Goal: Communication & Community: Answer question/provide support

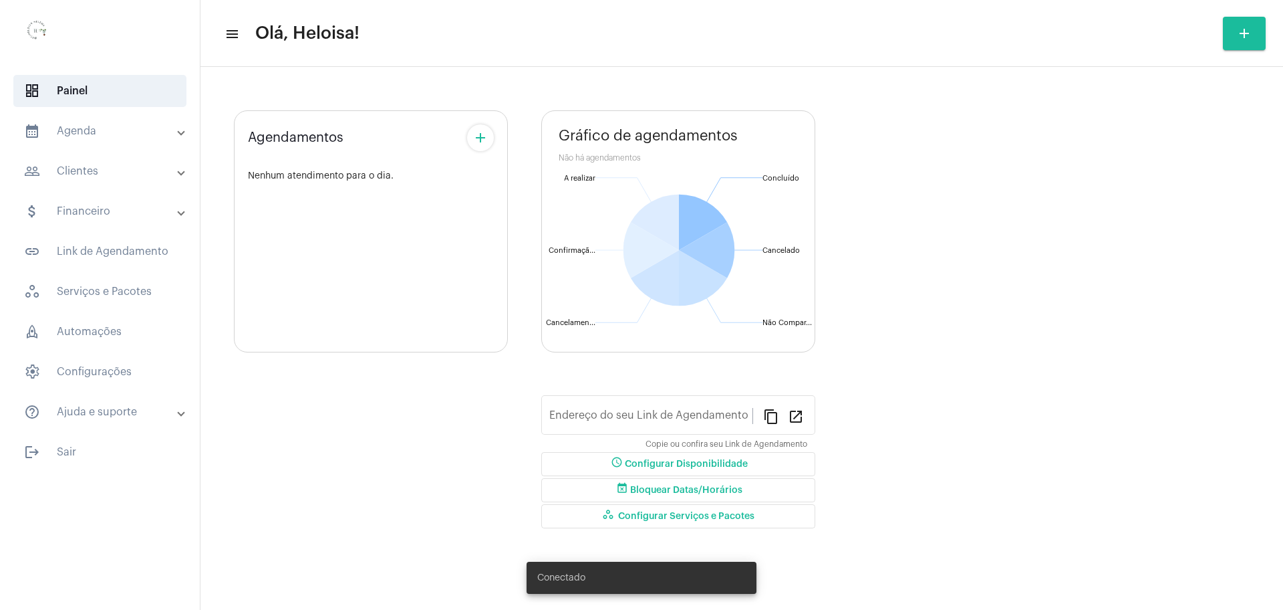
type input "[URL][DOMAIN_NAME]"
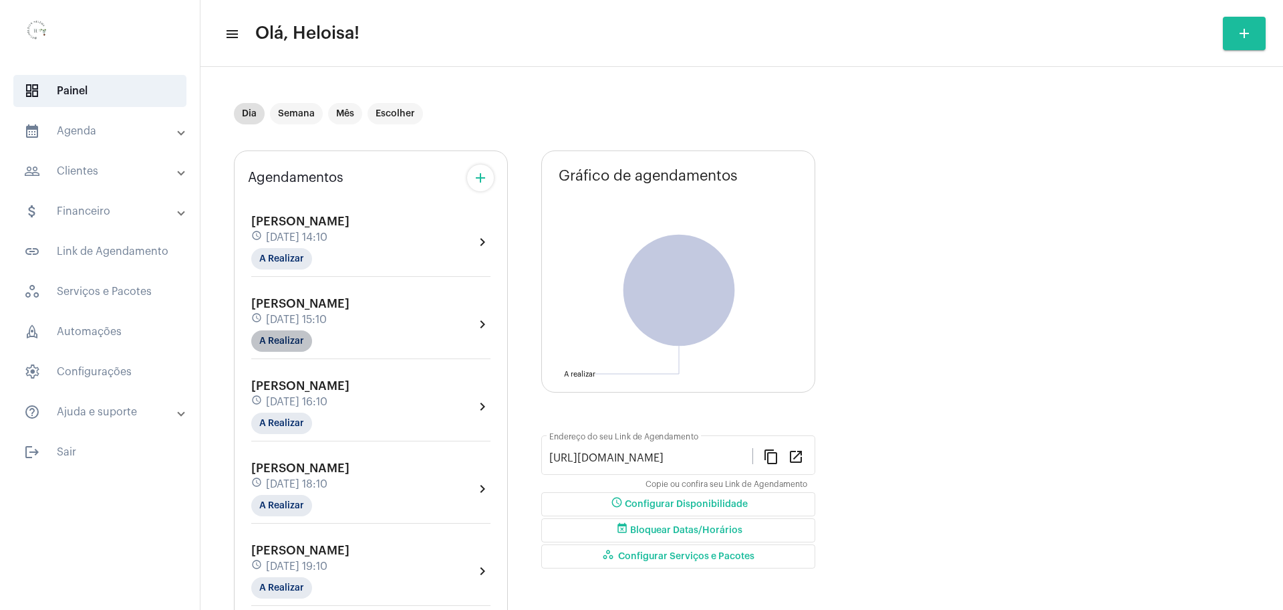
drag, startPoint x: 273, startPoint y: 350, endPoint x: 278, endPoint y: 344, distance: 7.6
click at [273, 350] on mat-chip "A Realizar" at bounding box center [281, 340] width 61 height 21
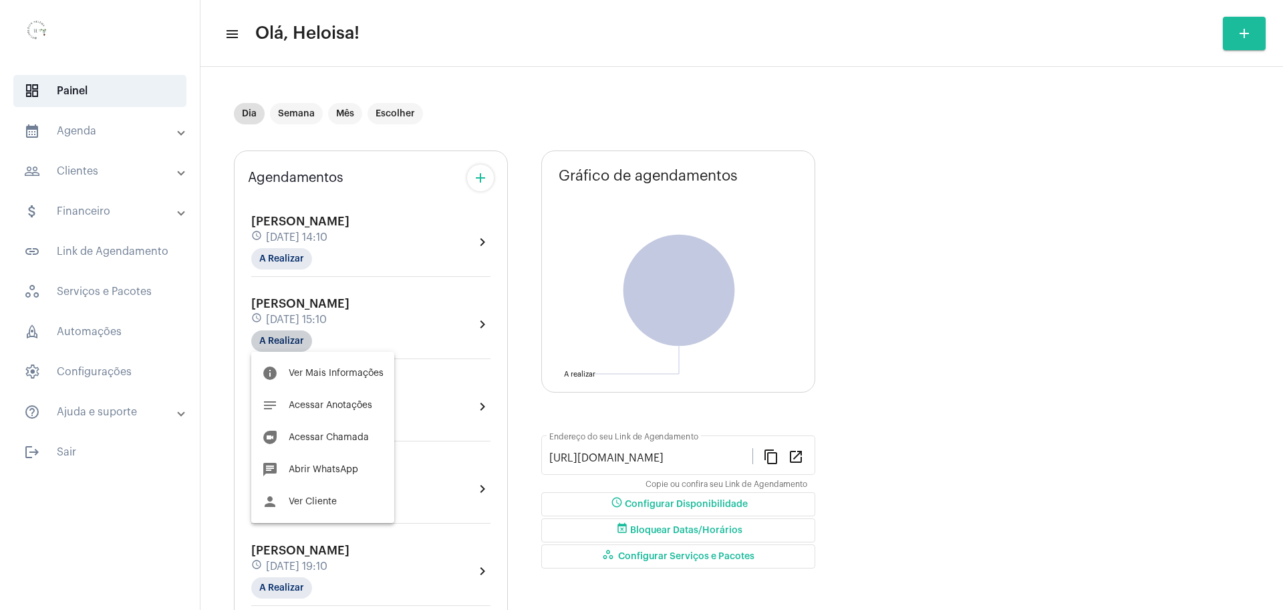
click at [286, 336] on div at bounding box center [641, 305] width 1283 height 610
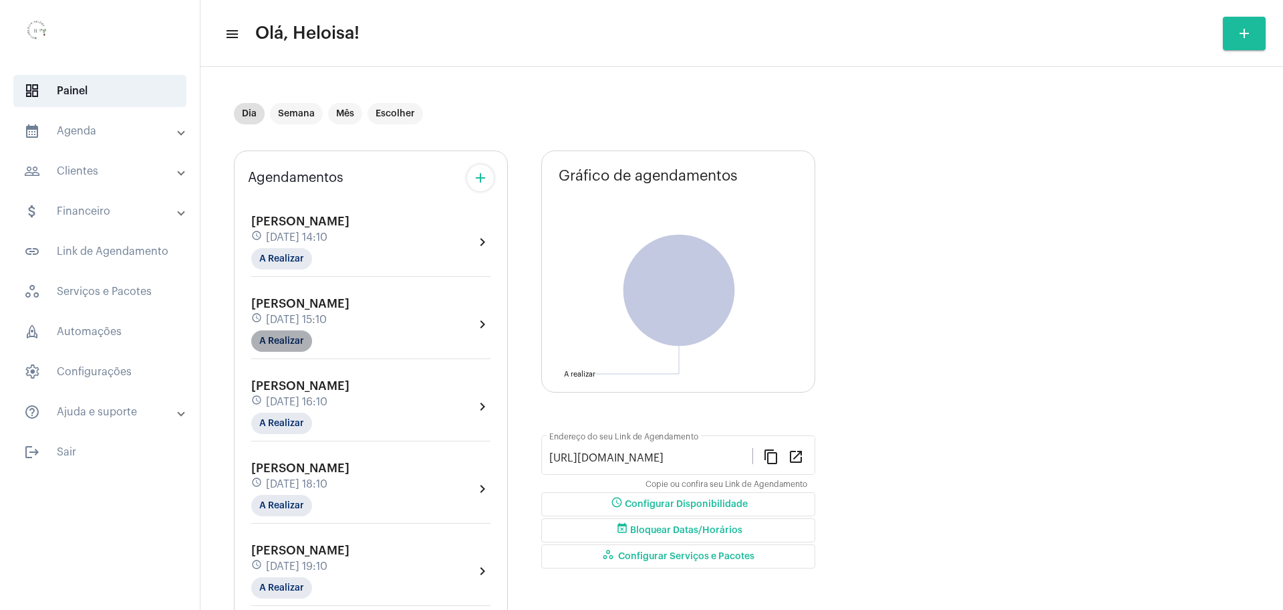
click at [277, 350] on mat-chip "A Realizar" at bounding box center [281, 340] width 61 height 21
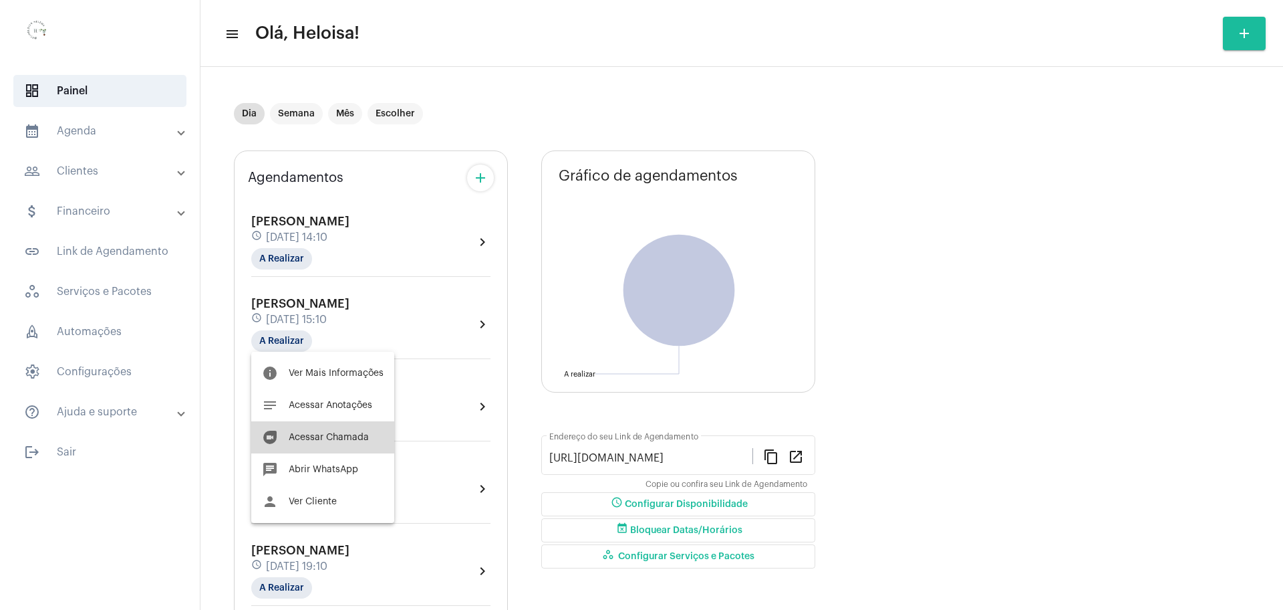
click at [330, 441] on span "Acessar Chamada" at bounding box center [329, 436] width 80 height 9
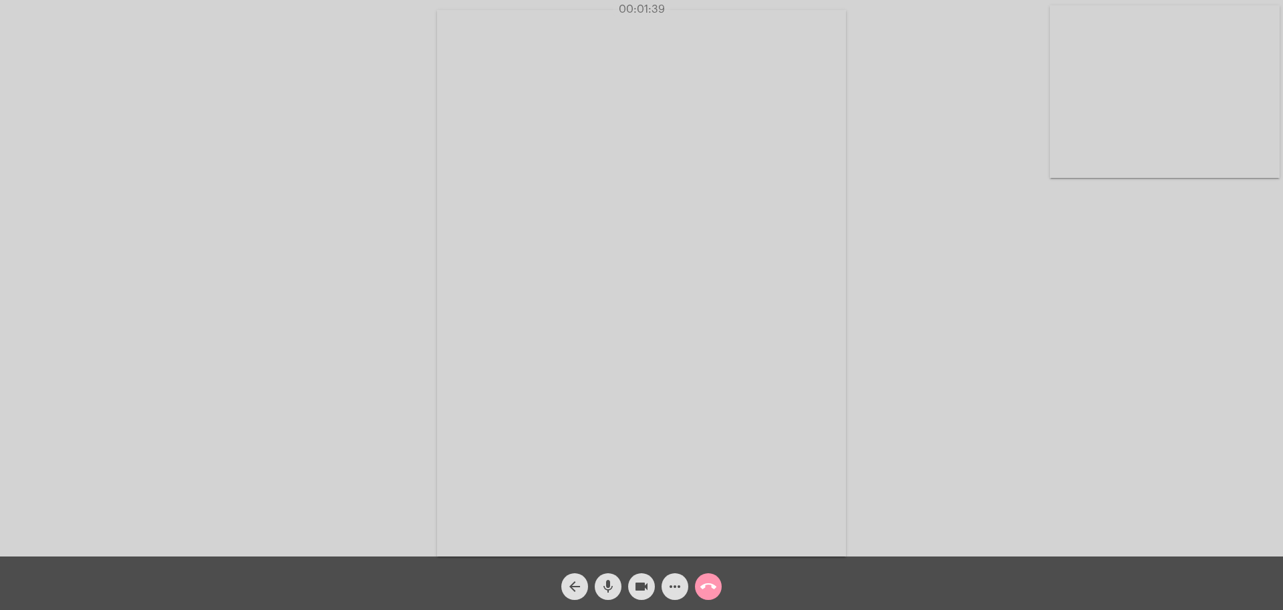
click at [248, 363] on div "Acessando Câmera e Microfone..." at bounding box center [641, 281] width 1281 height 556
click at [688, 317] on video at bounding box center [641, 283] width 409 height 546
click at [292, 217] on video at bounding box center [288, 282] width 409 height 546
click at [670, 588] on mat-icon "more_horiz" at bounding box center [675, 586] width 16 height 16
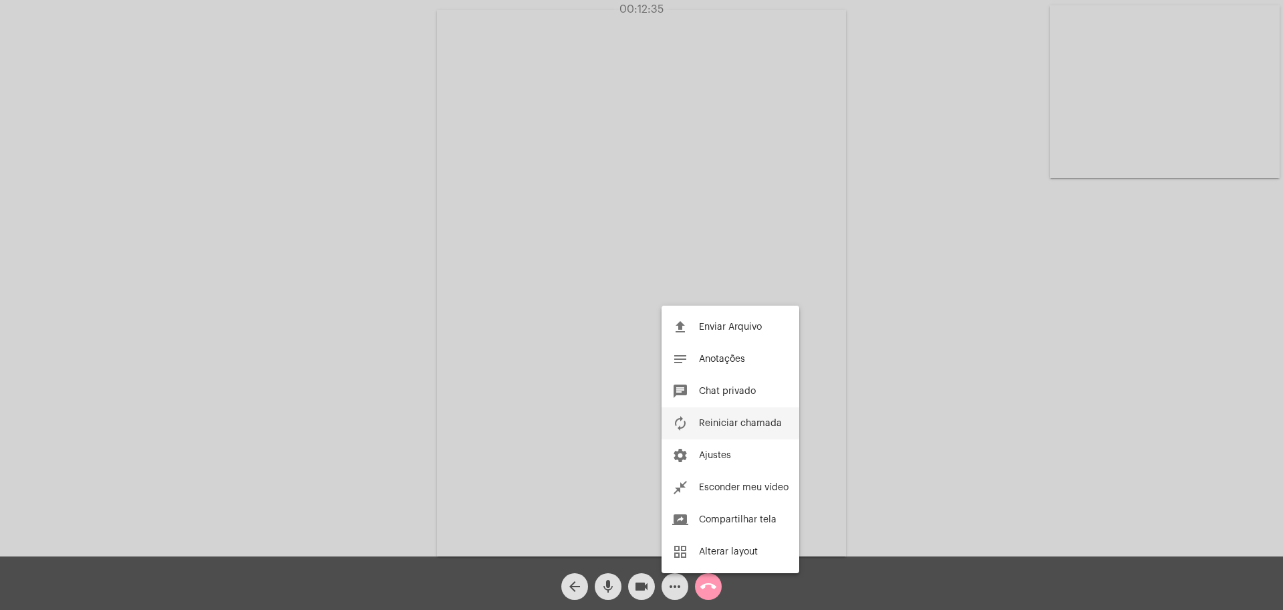
click at [723, 434] on button "autorenew Reiniciar chamada" at bounding box center [731, 423] width 138 height 32
